Goal: Task Accomplishment & Management: Complete application form

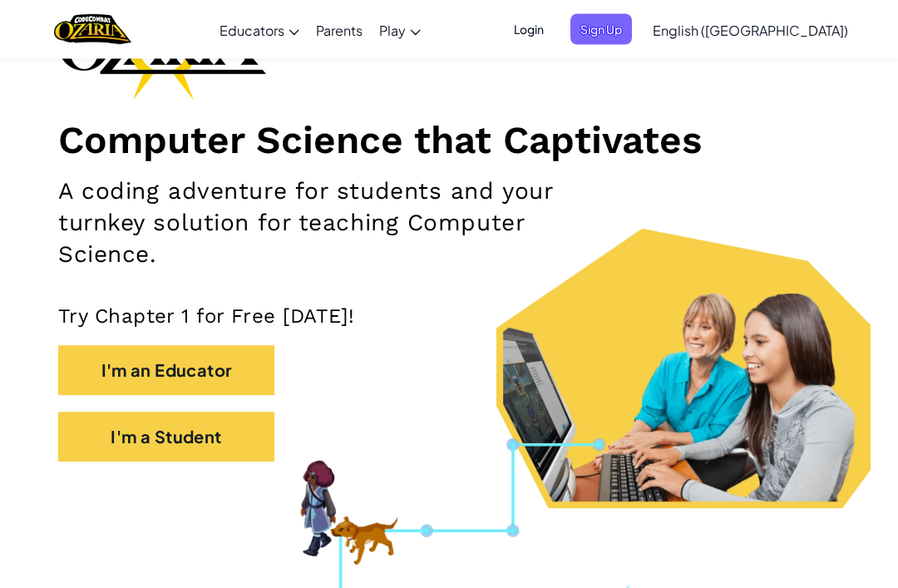
scroll to position [153, 0]
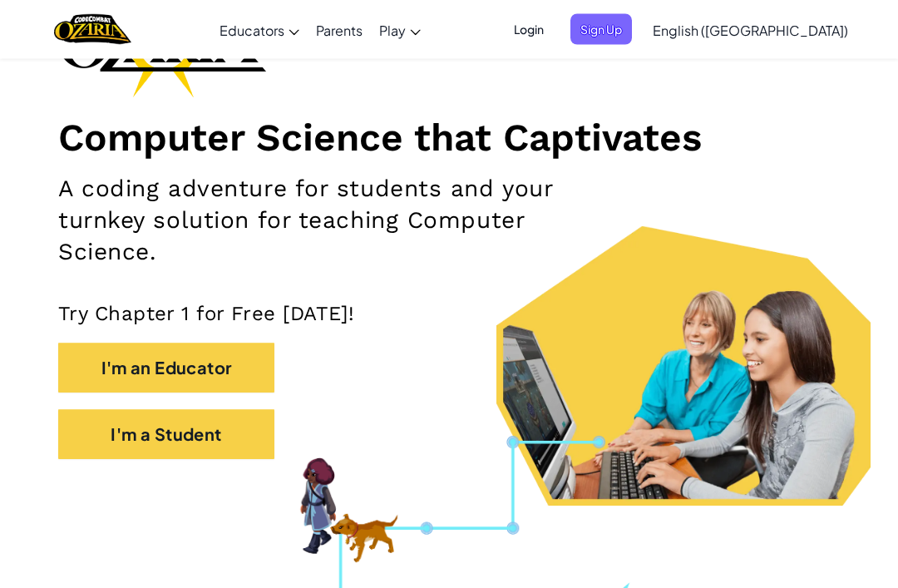
click at [210, 469] on div "I'm a Student" at bounding box center [449, 443] width 782 height 67
click at [210, 455] on button "I'm a Student" at bounding box center [166, 435] width 216 height 50
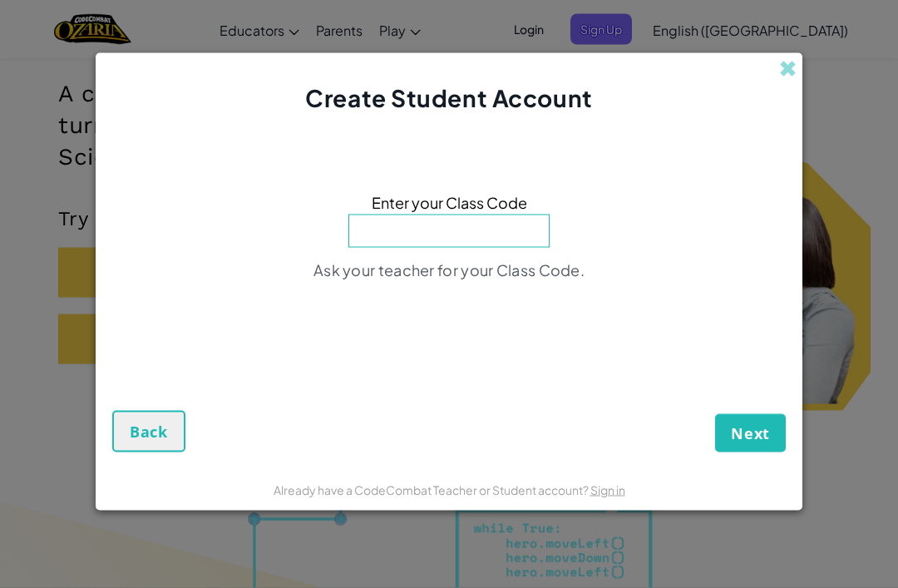
scroll to position [302, 0]
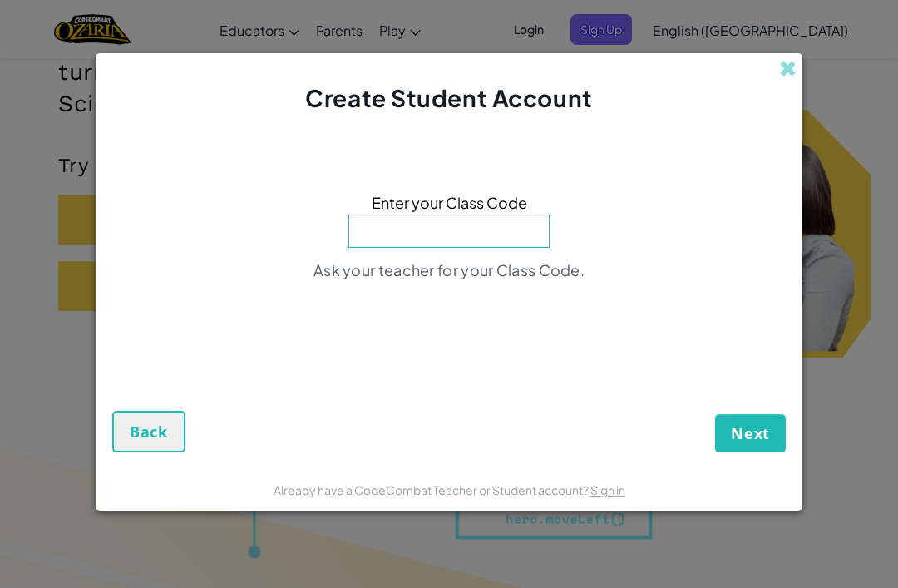
click at [511, 248] on input at bounding box center [449, 231] width 201 height 33
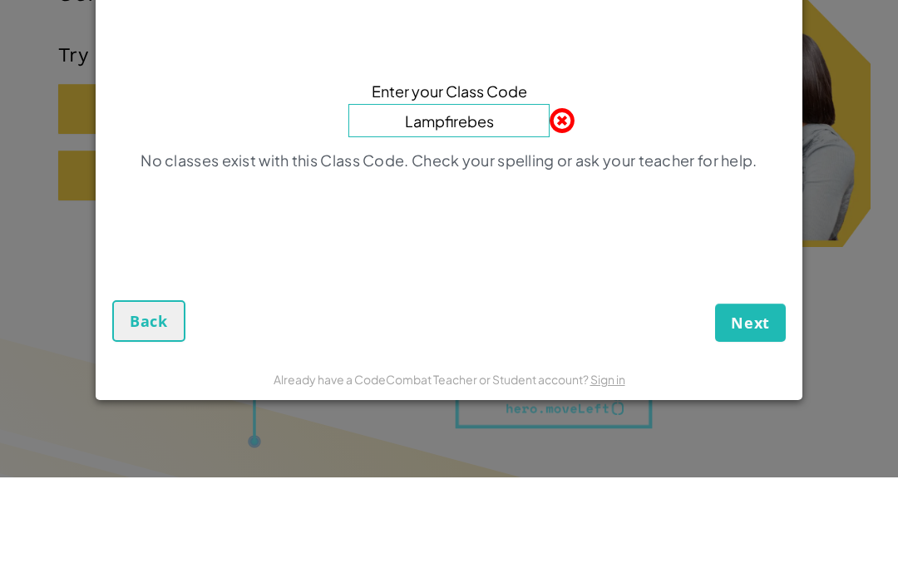
type input "Lampfirebest"
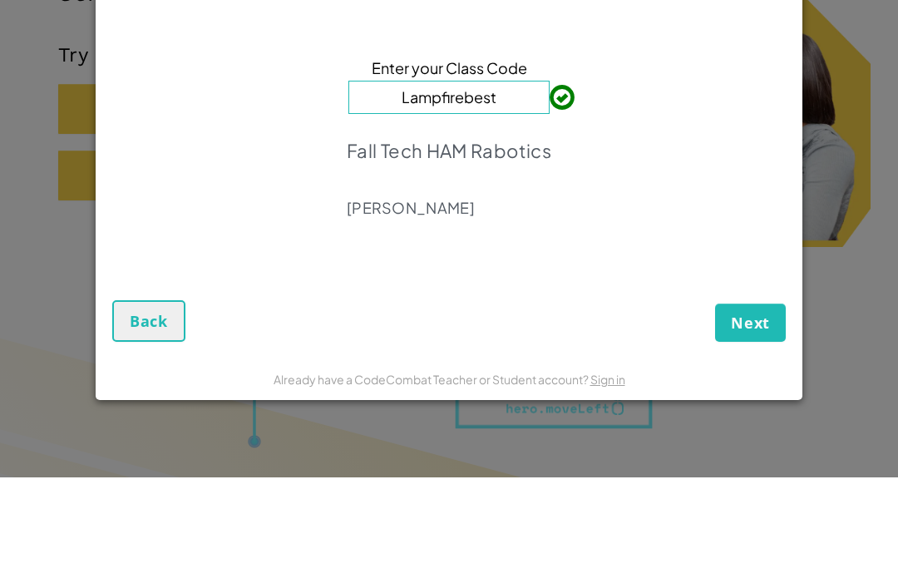
scroll to position [413, 0]
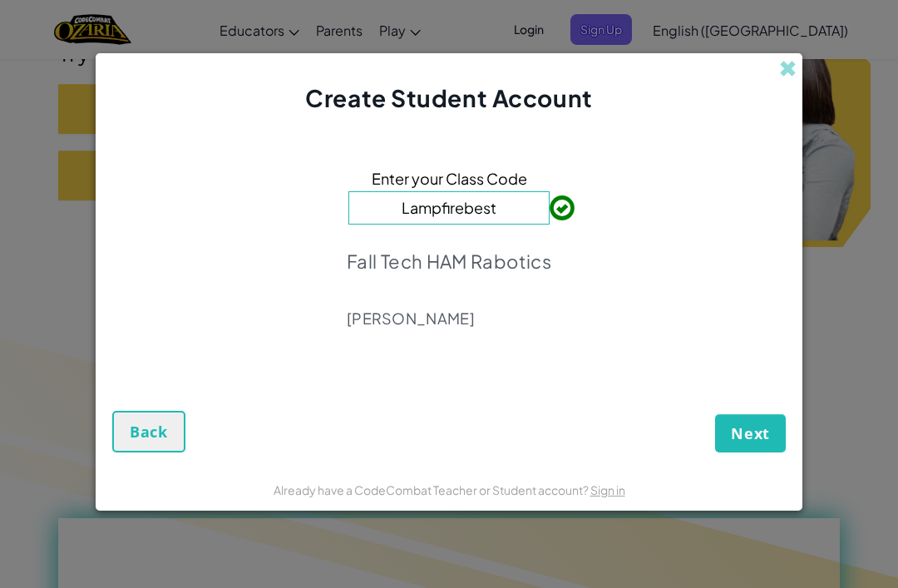
click at [767, 453] on button "Next" at bounding box center [750, 433] width 71 height 38
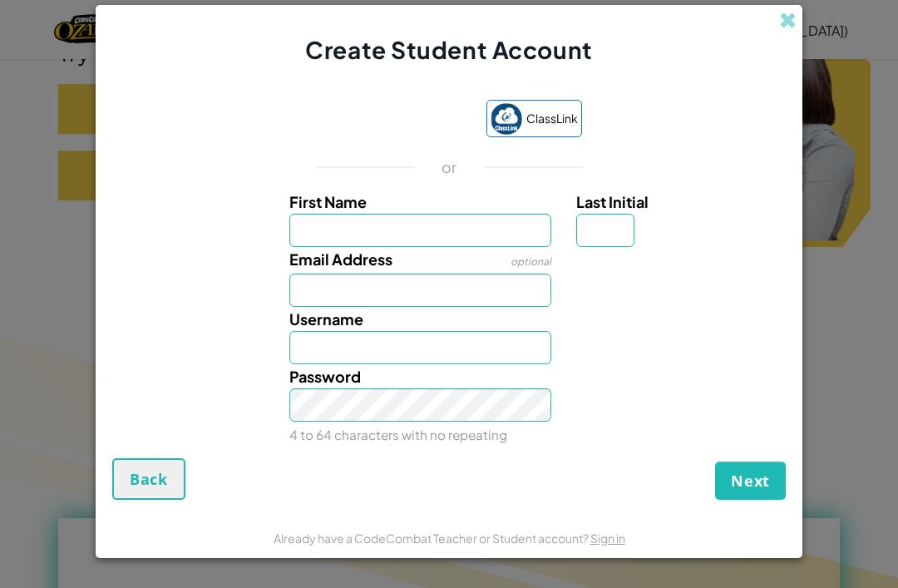
click at [442, 138] on div "Sign in with Google. Opens in new tab" at bounding box center [393, 119] width 153 height 37
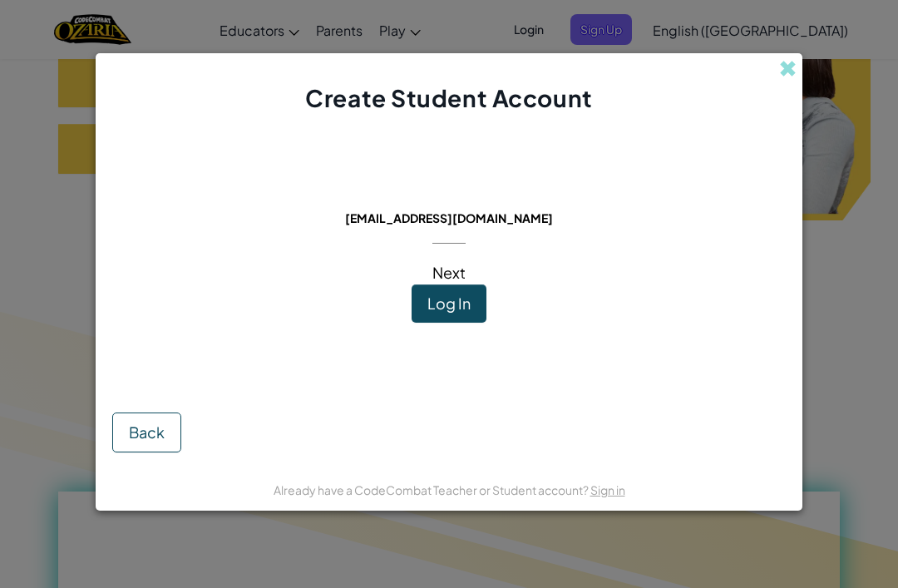
click at [477, 303] on button "Log In" at bounding box center [449, 303] width 75 height 38
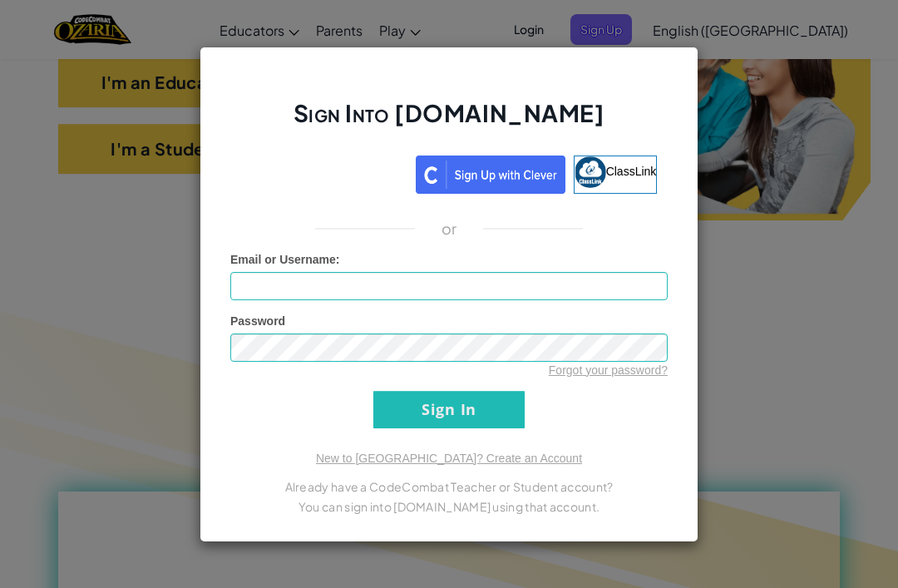
click at [347, 177] on div "Sign in with Google. Opens in new tab" at bounding box center [324, 172] width 166 height 37
